Goal: Information Seeking & Learning: Check status

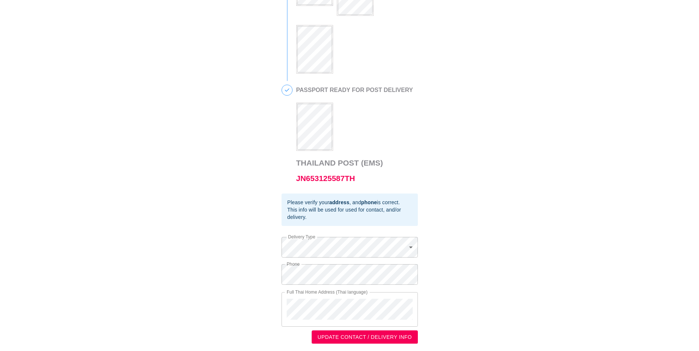
scroll to position [300, 0]
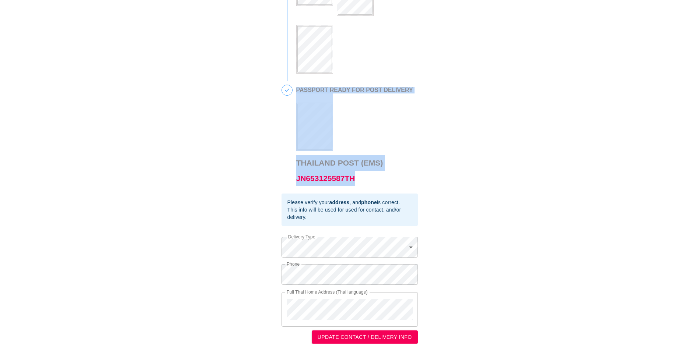
drag, startPoint x: 356, startPoint y: 179, endPoint x: 294, endPoint y: 181, distance: 61.9
click at [294, 181] on div "5 PASSPORT READY FOR POST DELIVERY Thailand Post (EMS) JN653125587TH" at bounding box center [349, 139] width 136 height 109
drag, startPoint x: 294, startPoint y: 181, endPoint x: 362, endPoint y: 177, distance: 67.9
click at [362, 176] on h3 "Thailand Post (EMS) JN653125587TH" at bounding box center [354, 170] width 117 height 31
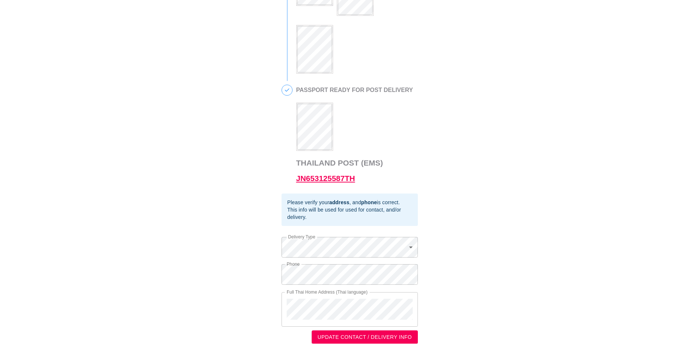
click at [355, 179] on link "JN653125587TH" at bounding box center [325, 178] width 59 height 8
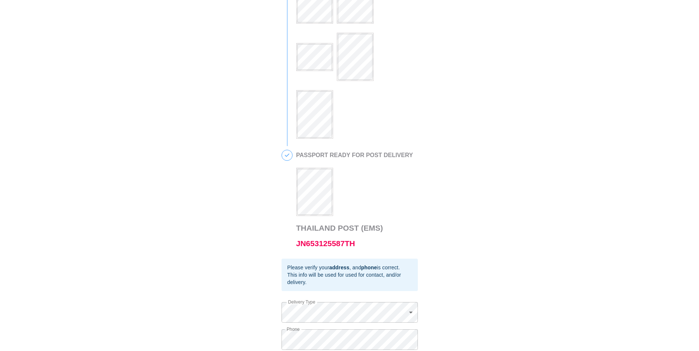
scroll to position [295, 0]
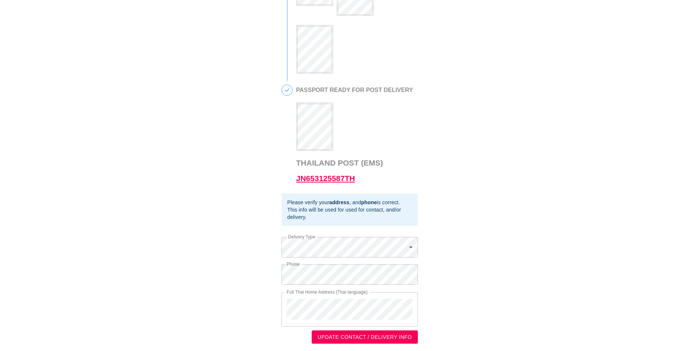
click at [338, 183] on link "JN653125587TH" at bounding box center [325, 178] width 59 height 8
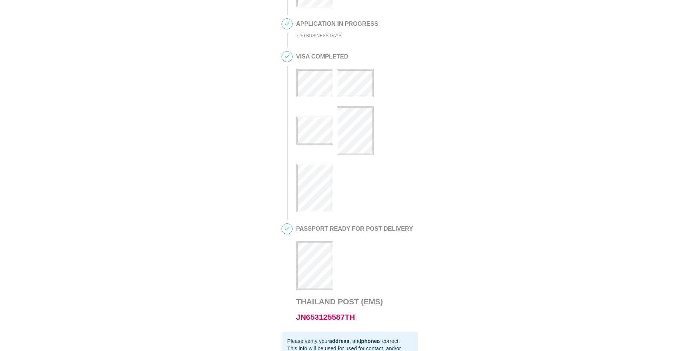
scroll to position [153, 0]
